Goal: Transaction & Acquisition: Download file/media

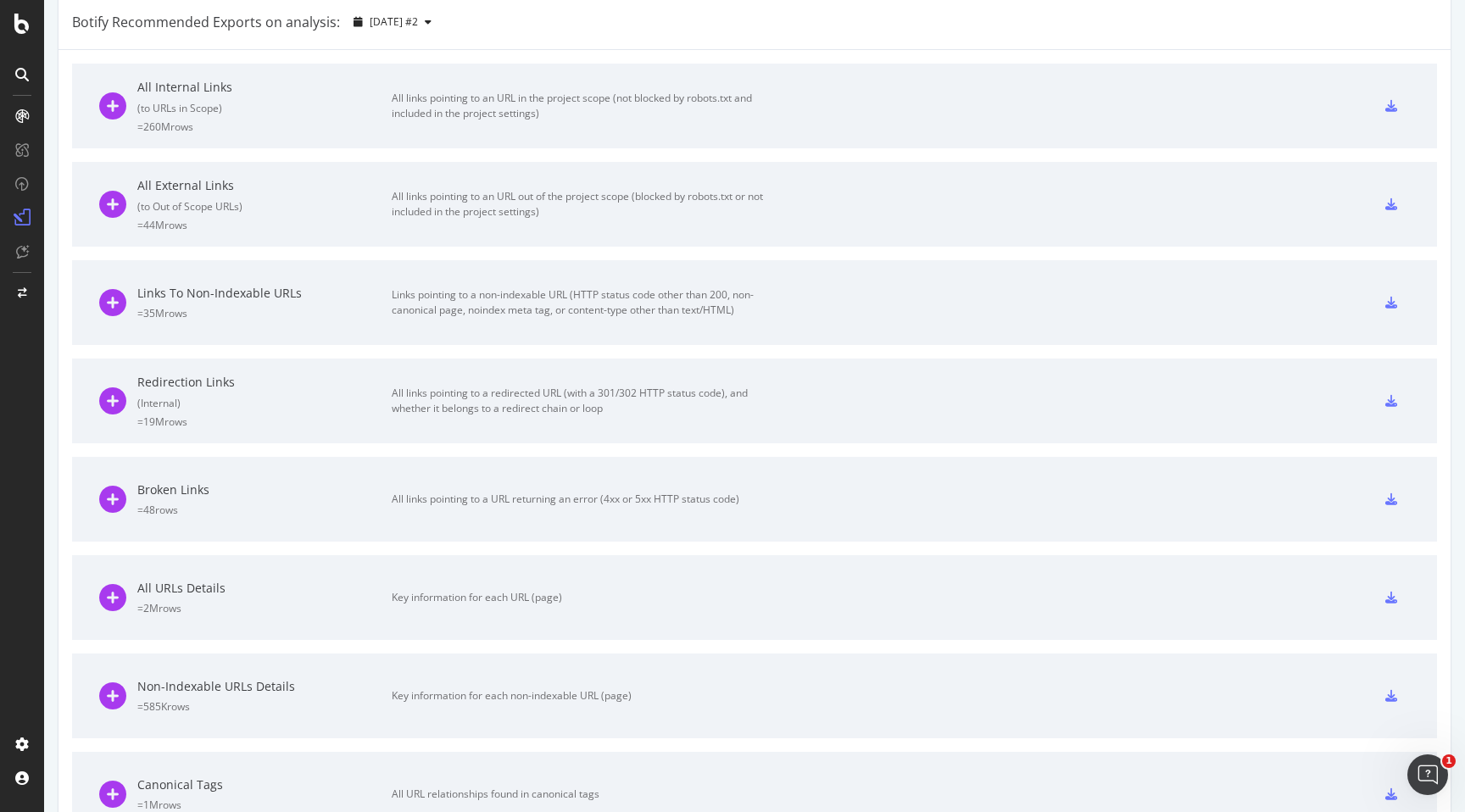
scroll to position [384, 0]
click at [1392, 594] on icon at bounding box center [1391, 597] width 11 height 11
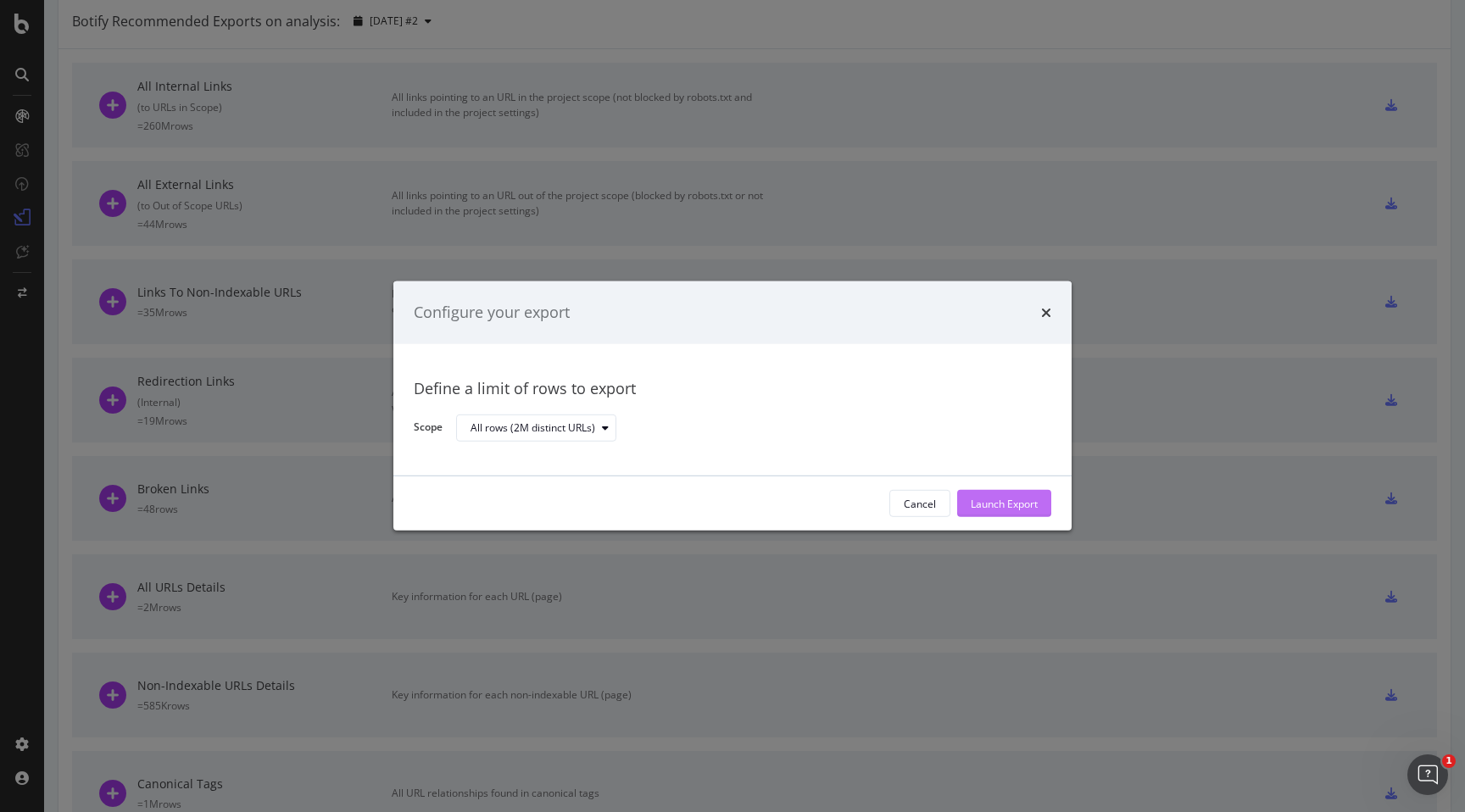
click at [1021, 494] on div "Launch Export" at bounding box center [1004, 504] width 67 height 26
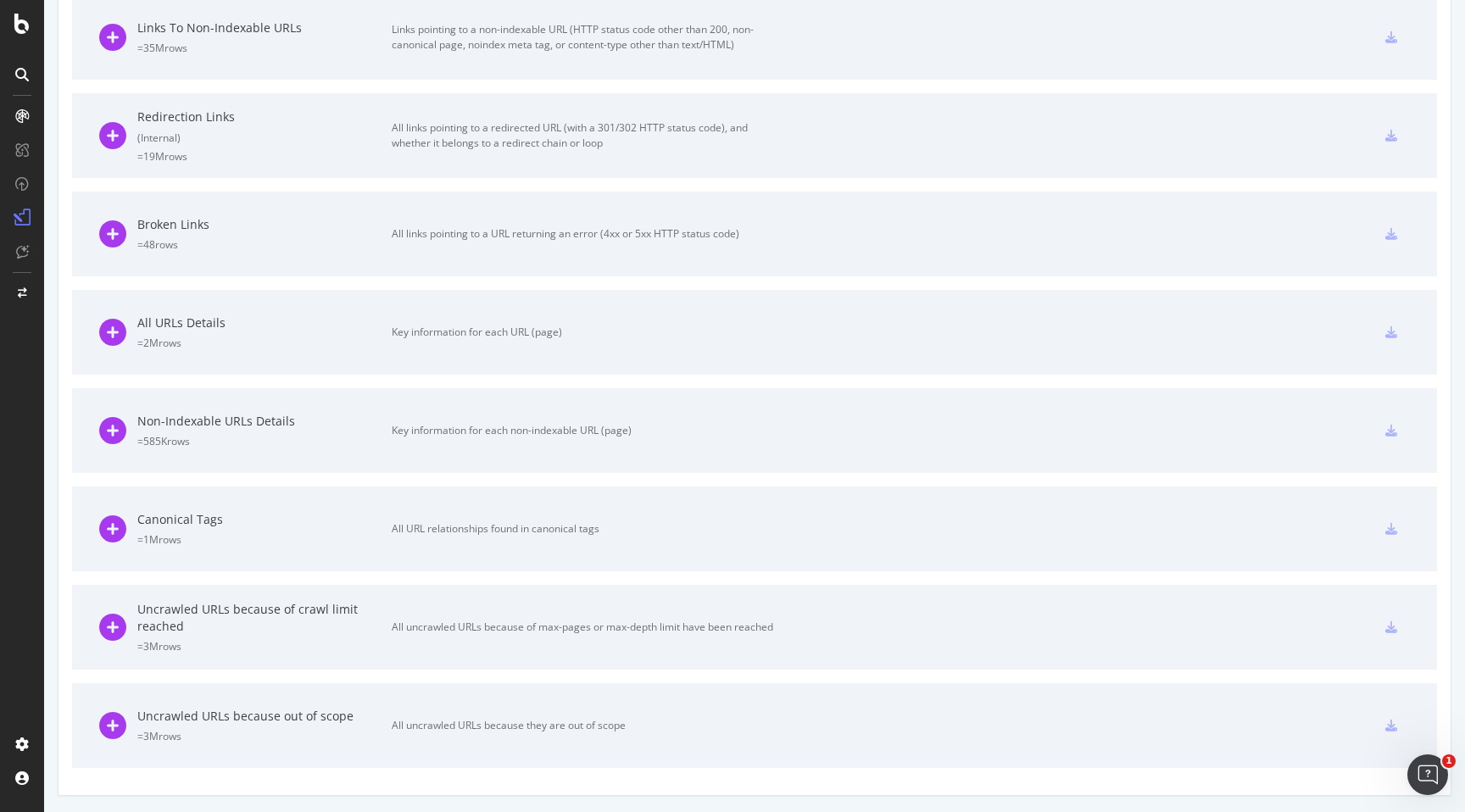
scroll to position [0, 0]
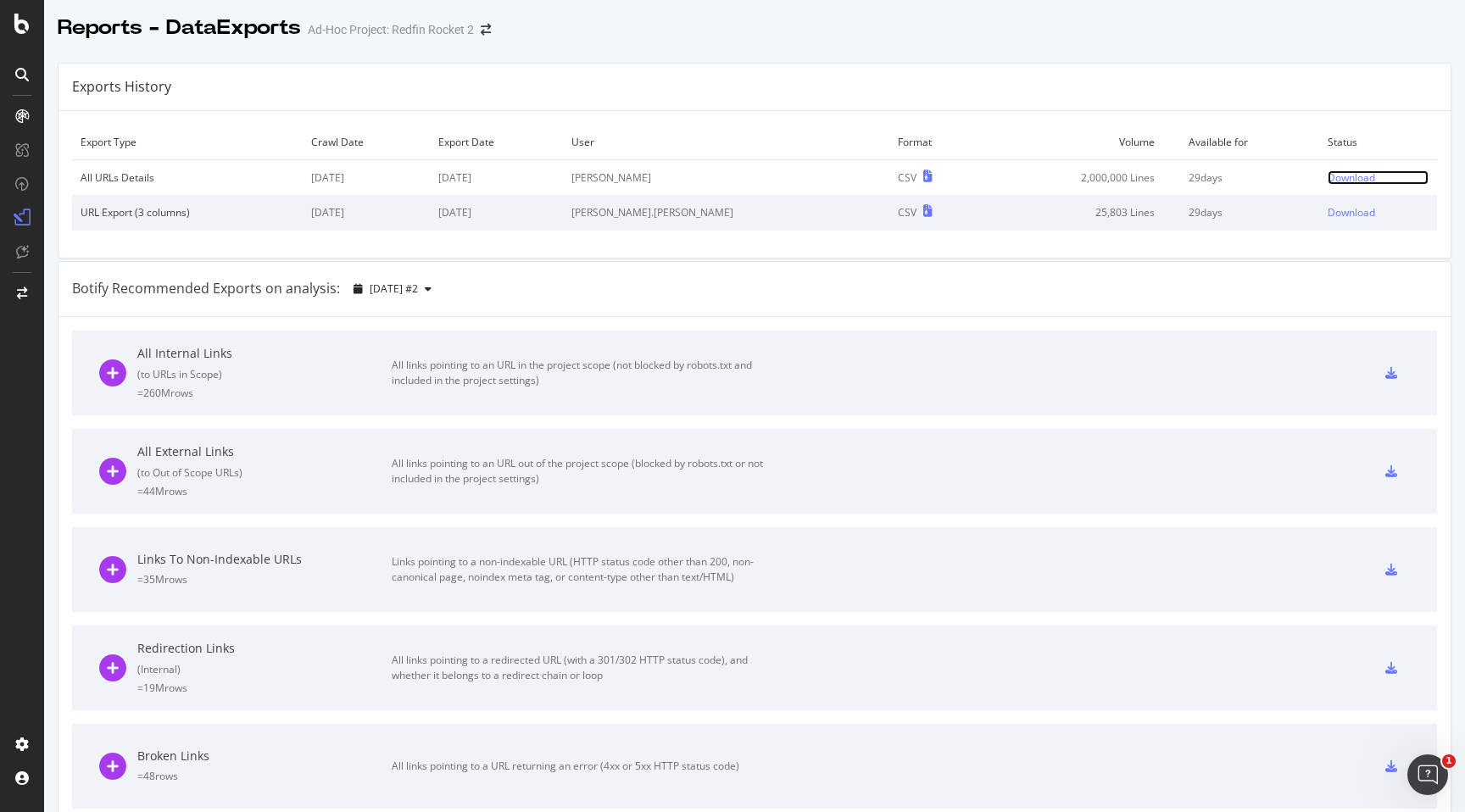
click at [1339, 178] on div "Download" at bounding box center [1352, 177] width 48 height 14
click at [1393, 371] on icon at bounding box center [1391, 373] width 11 height 11
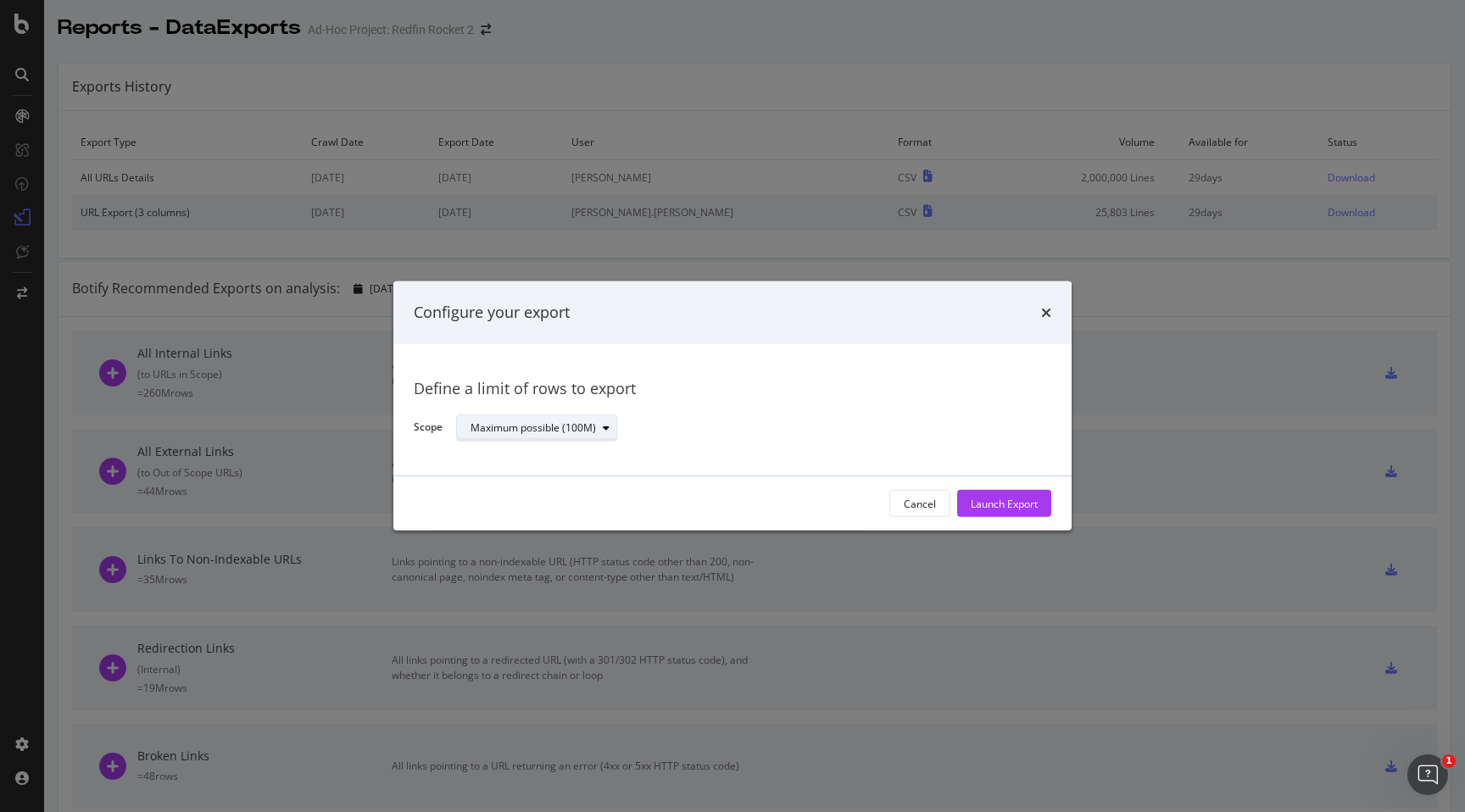
click at [585, 426] on div "Maximum possible (100M)" at bounding box center [533, 427] width 126 height 10
click at [936, 329] on div "Configure your export" at bounding box center [732, 313] width 678 height 63
click at [1006, 505] on div "Launch Export" at bounding box center [1004, 504] width 67 height 14
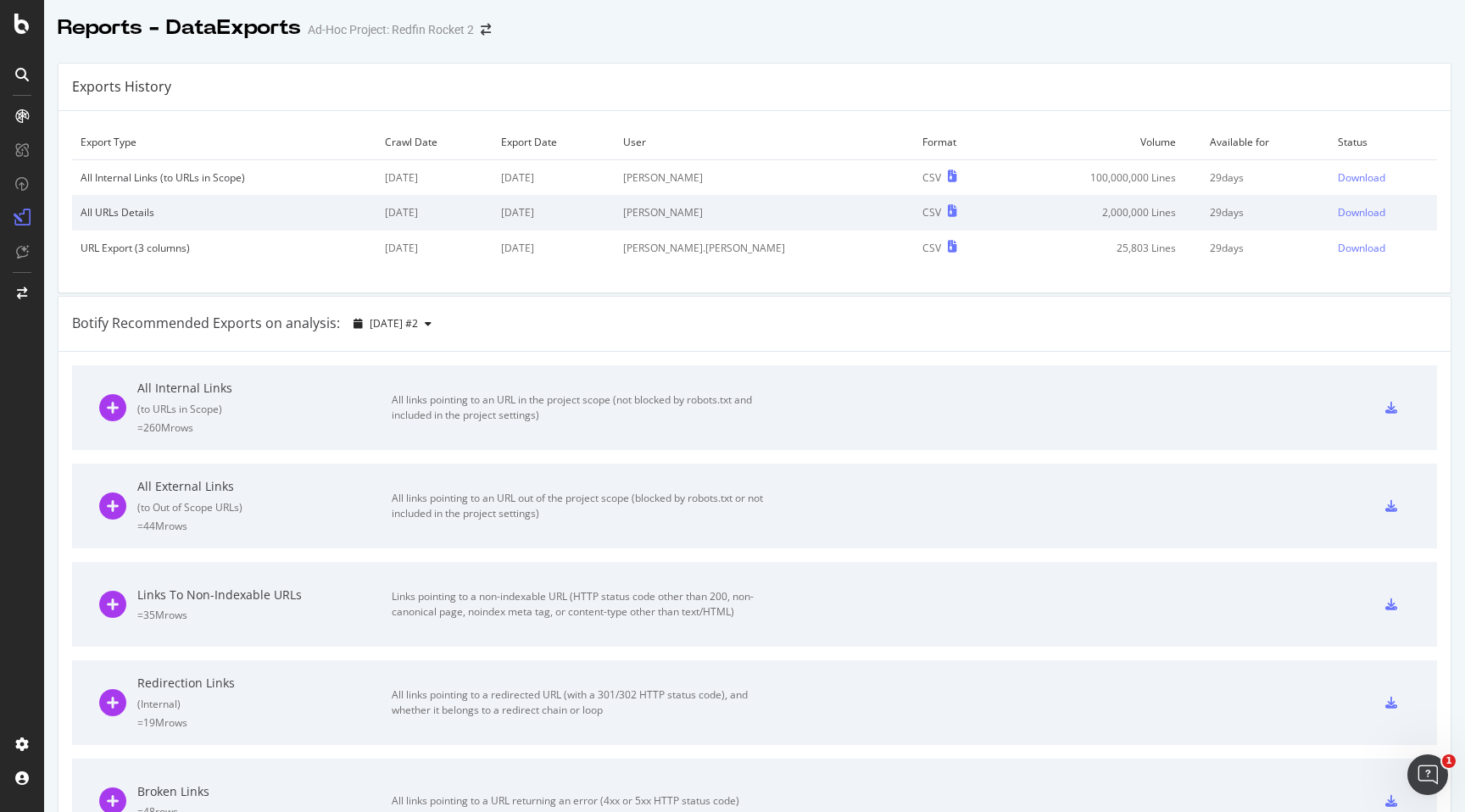
click at [1336, 59] on div "Exports History Export Type Crawl Date Export Date User Format Volume Available…" at bounding box center [754, 714] width 1421 height 1329
click at [1341, 178] on div "Download" at bounding box center [1361, 177] width 48 height 14
